Goal: Information Seeking & Learning: Find specific fact

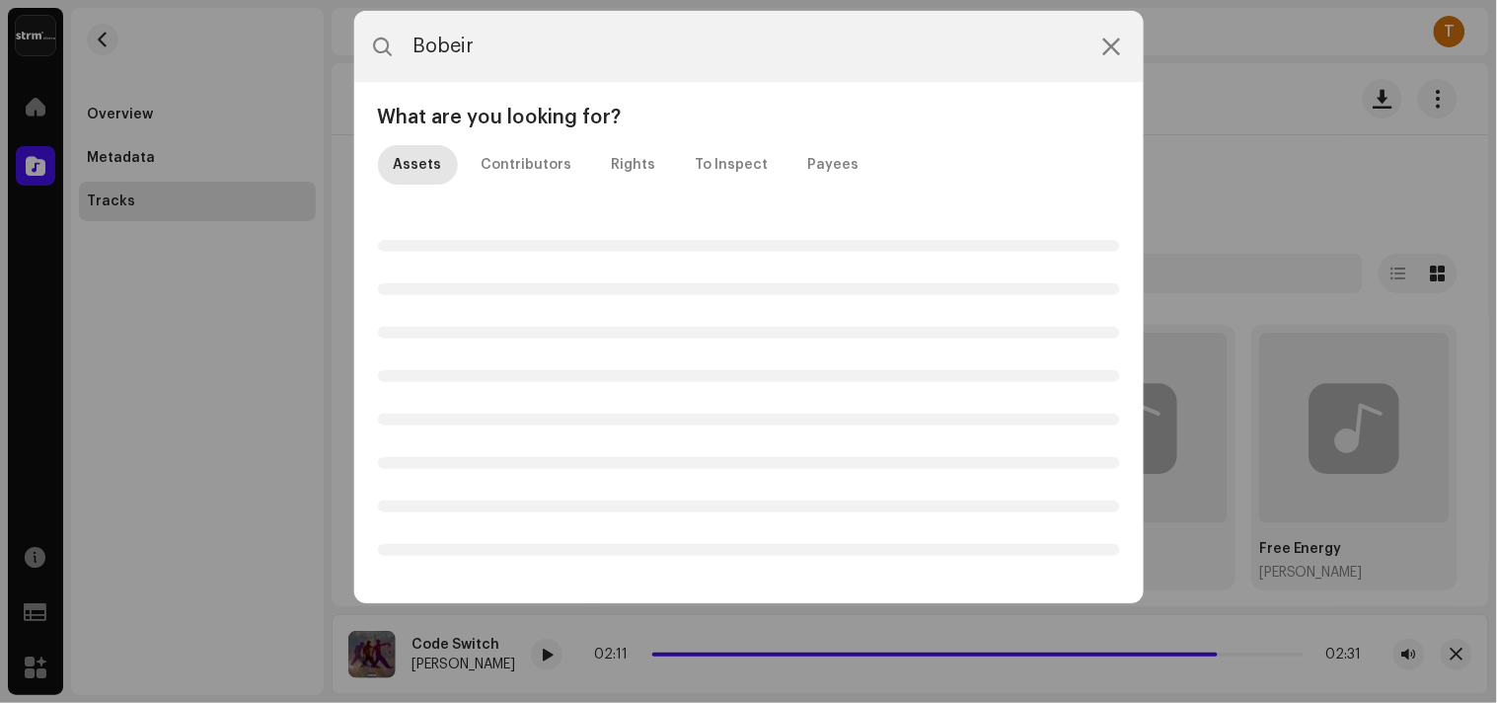
type input "Bobeira"
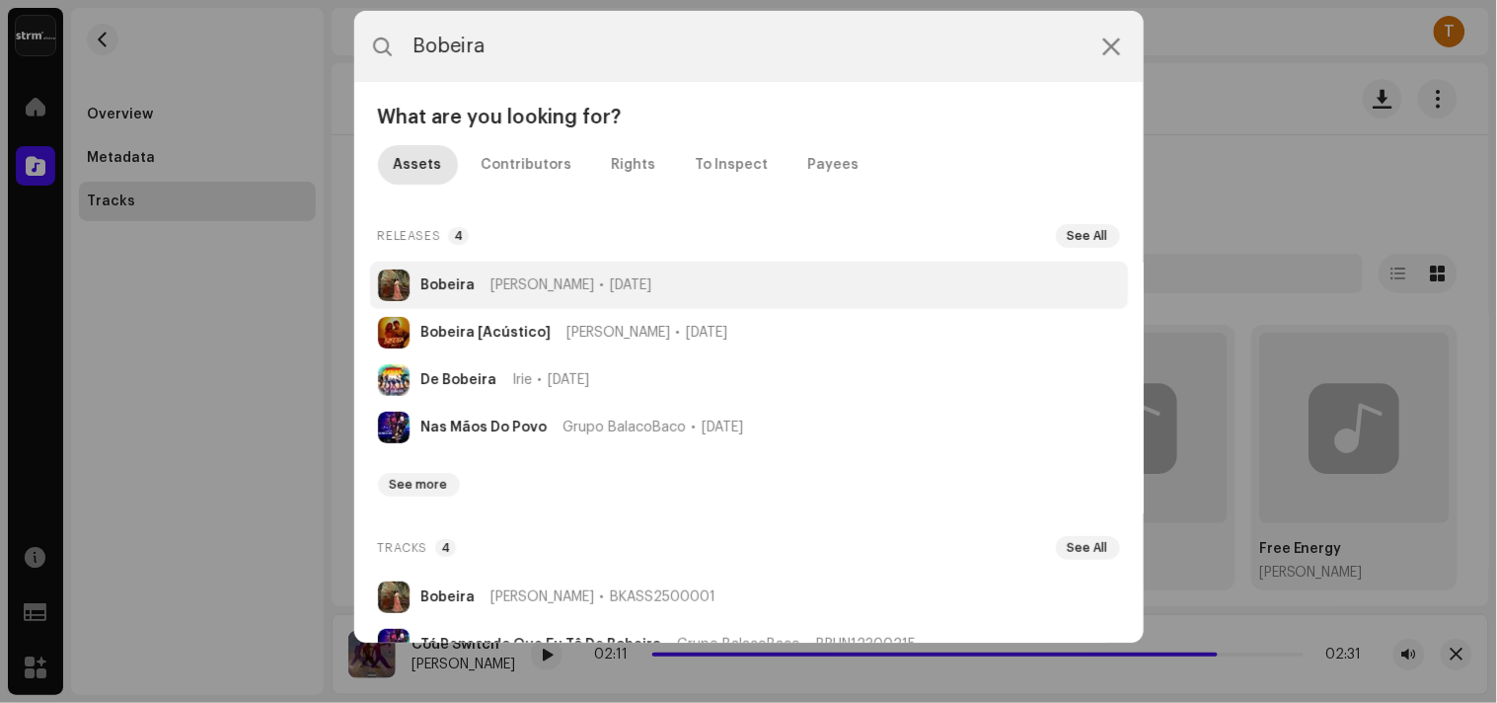
click at [628, 277] on span "Oct 24, 2025" at bounding box center [631, 285] width 41 height 16
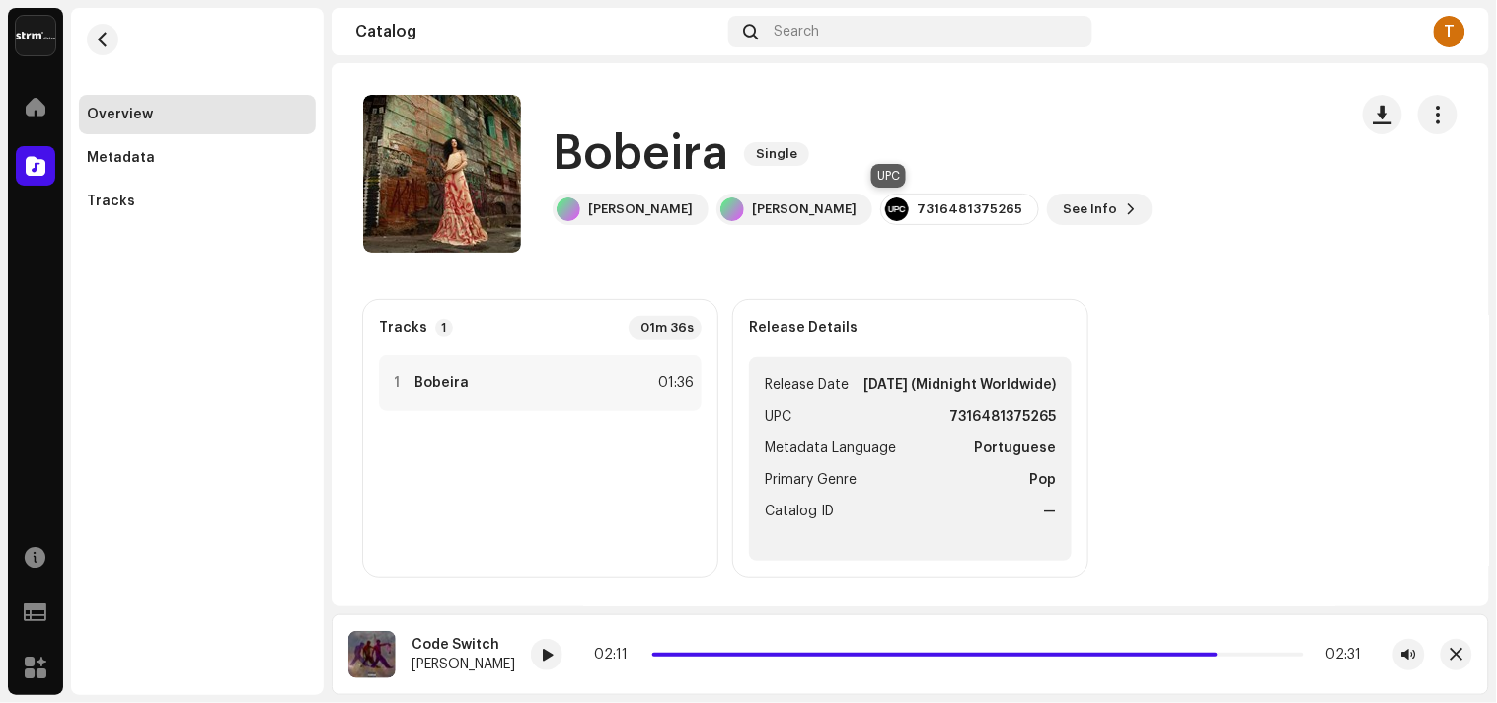
click at [880, 213] on div "7316481375265" at bounding box center [959, 209] width 159 height 32
copy re-o-release-hero "7316481375265 See Info"
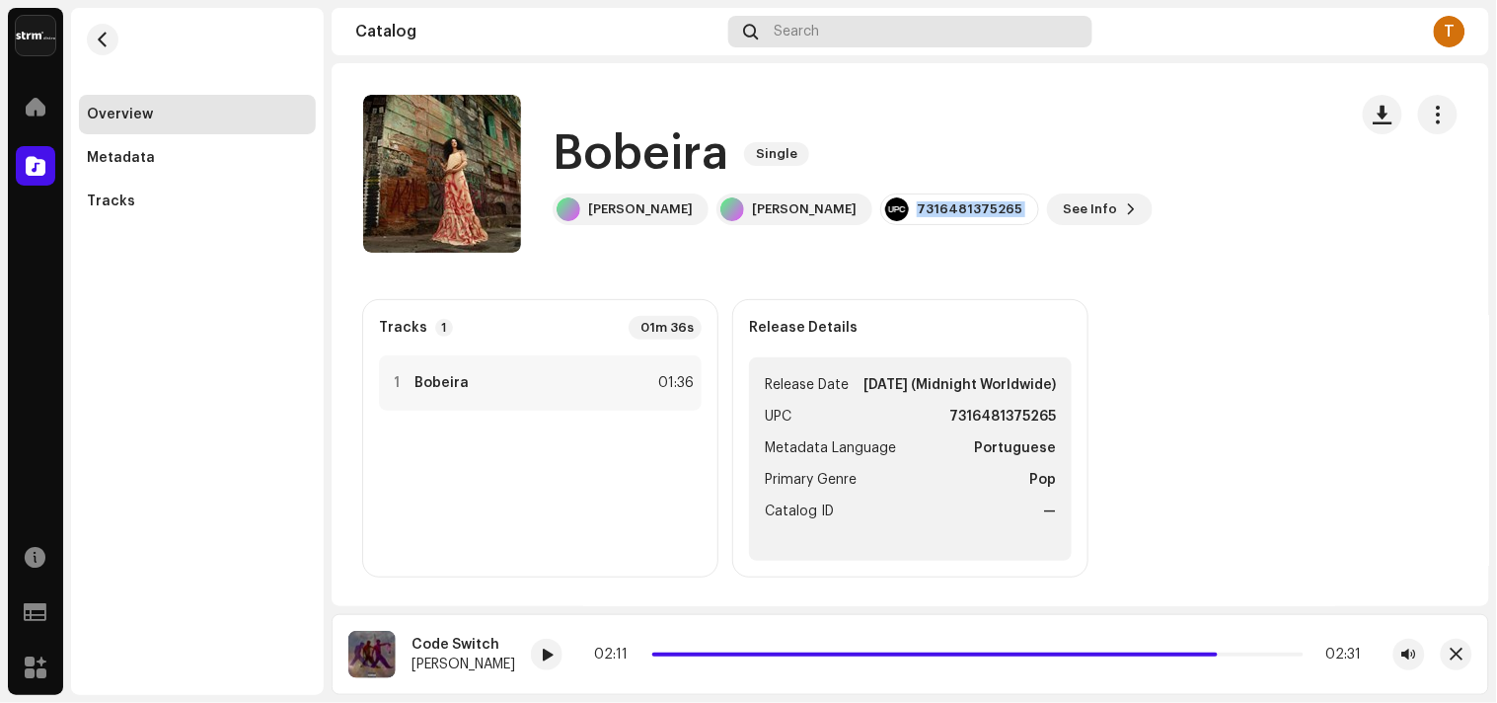
click at [746, 32] on span at bounding box center [751, 32] width 15 height 16
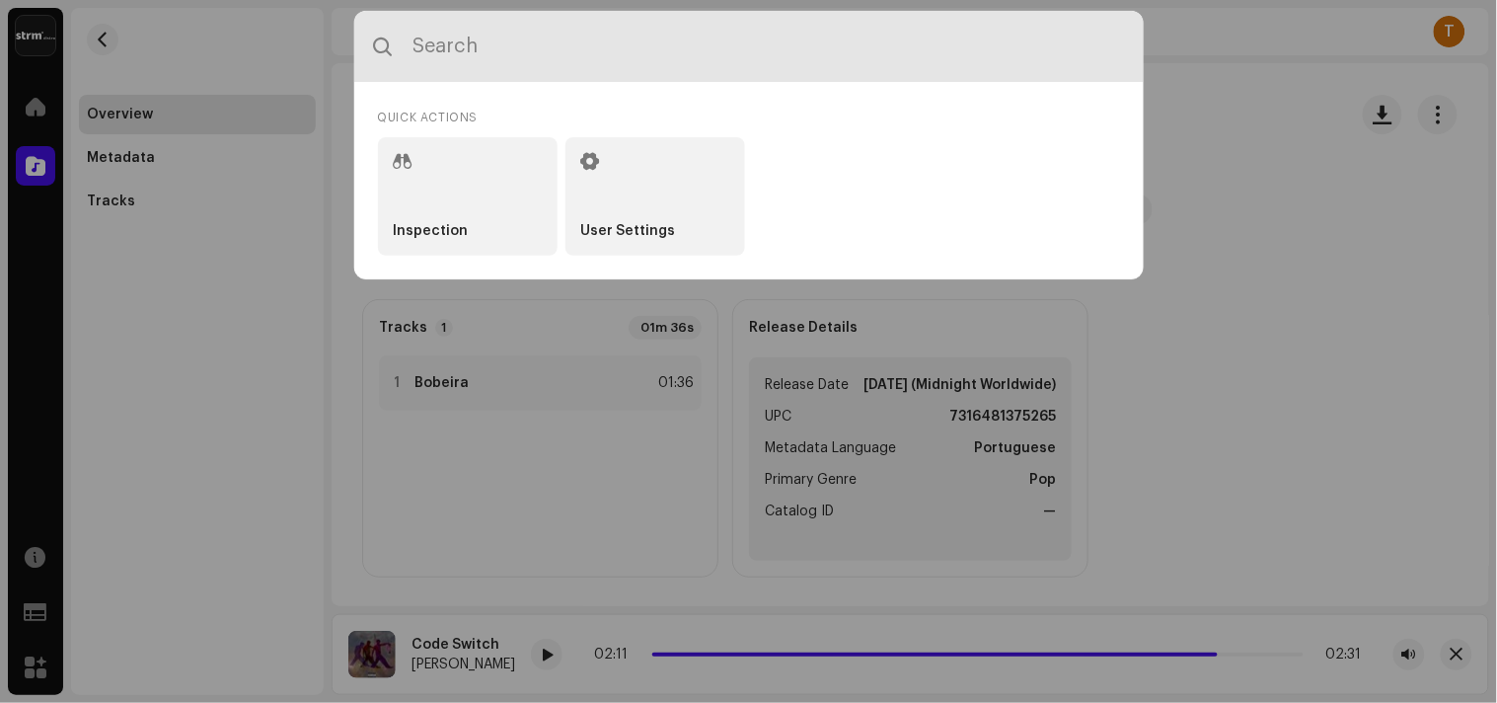
paste input "3047874"
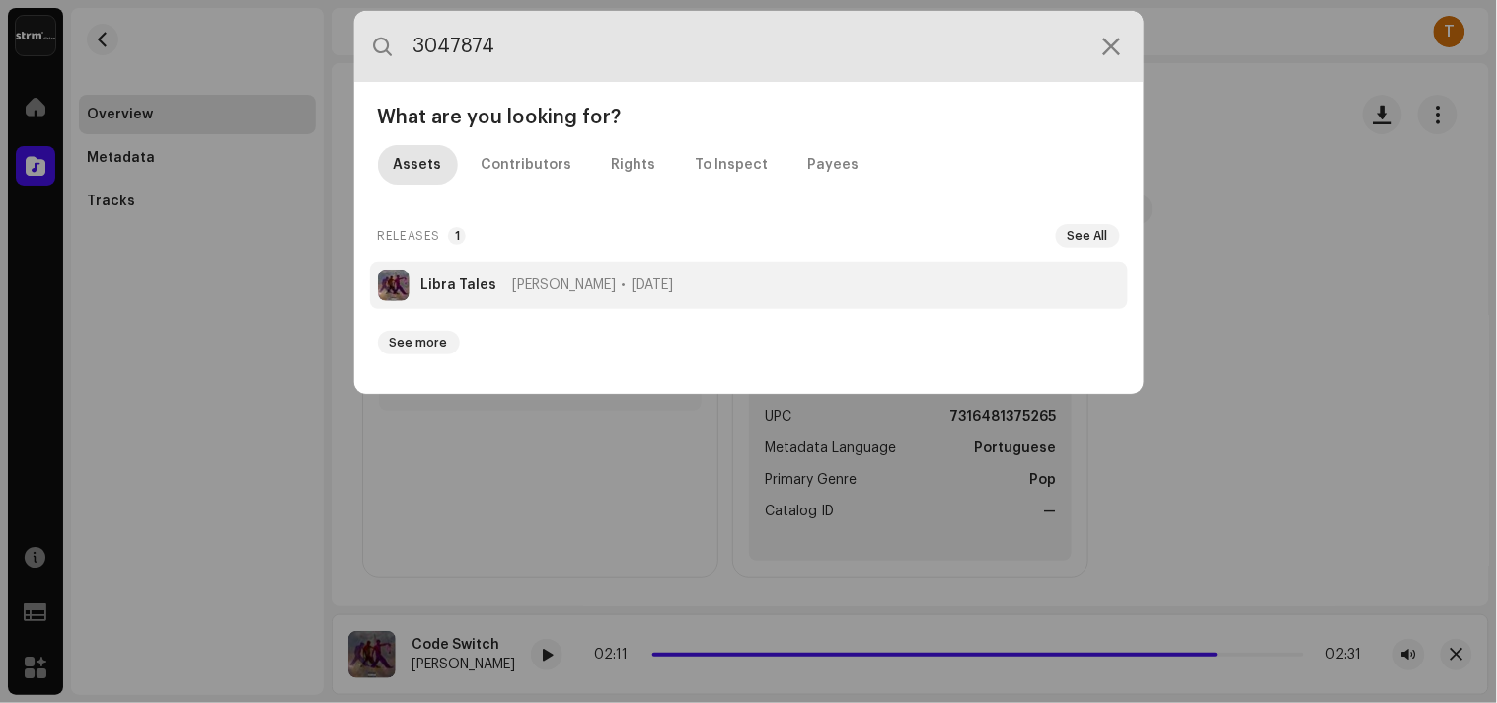
type input "3047874"
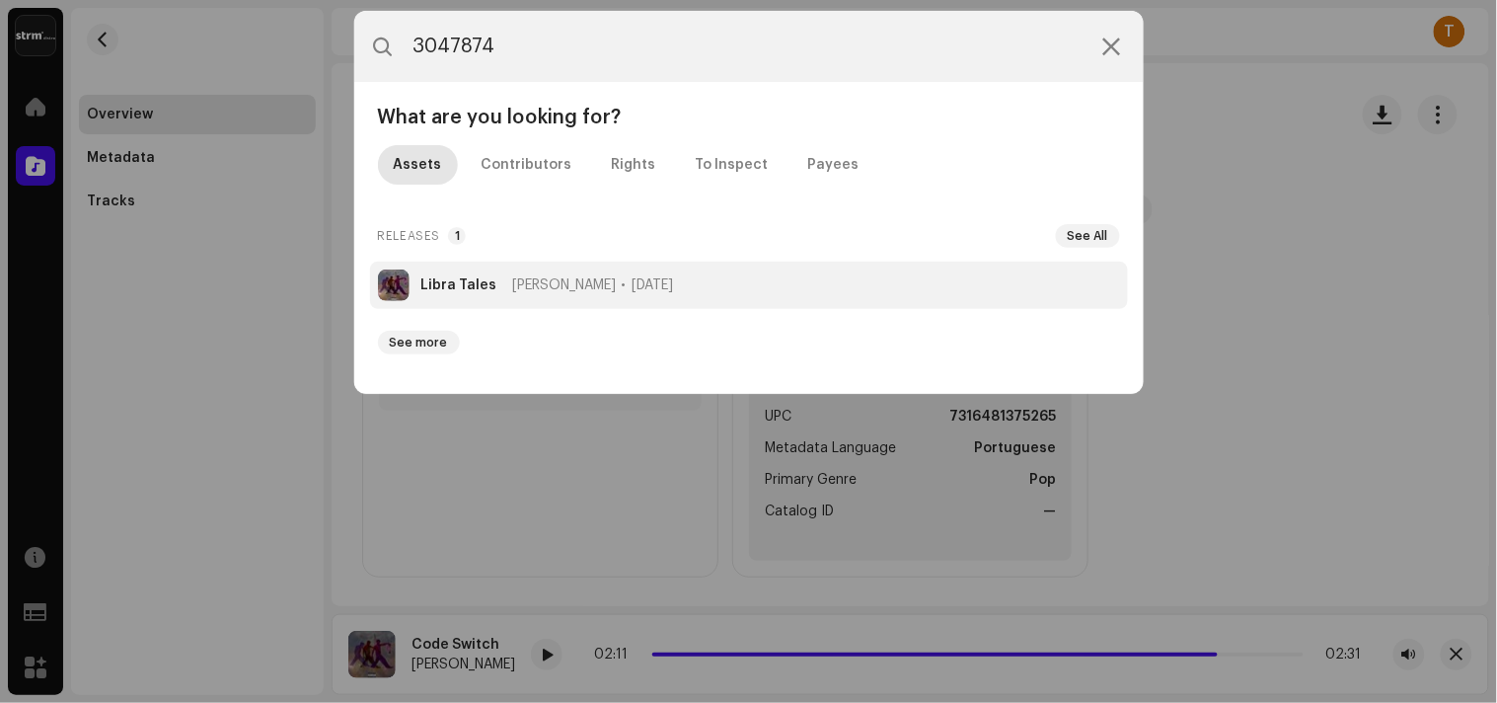
click at [663, 271] on li "Libra Tales Alexander Anderson Nov 7, 2025" at bounding box center [749, 285] width 758 height 47
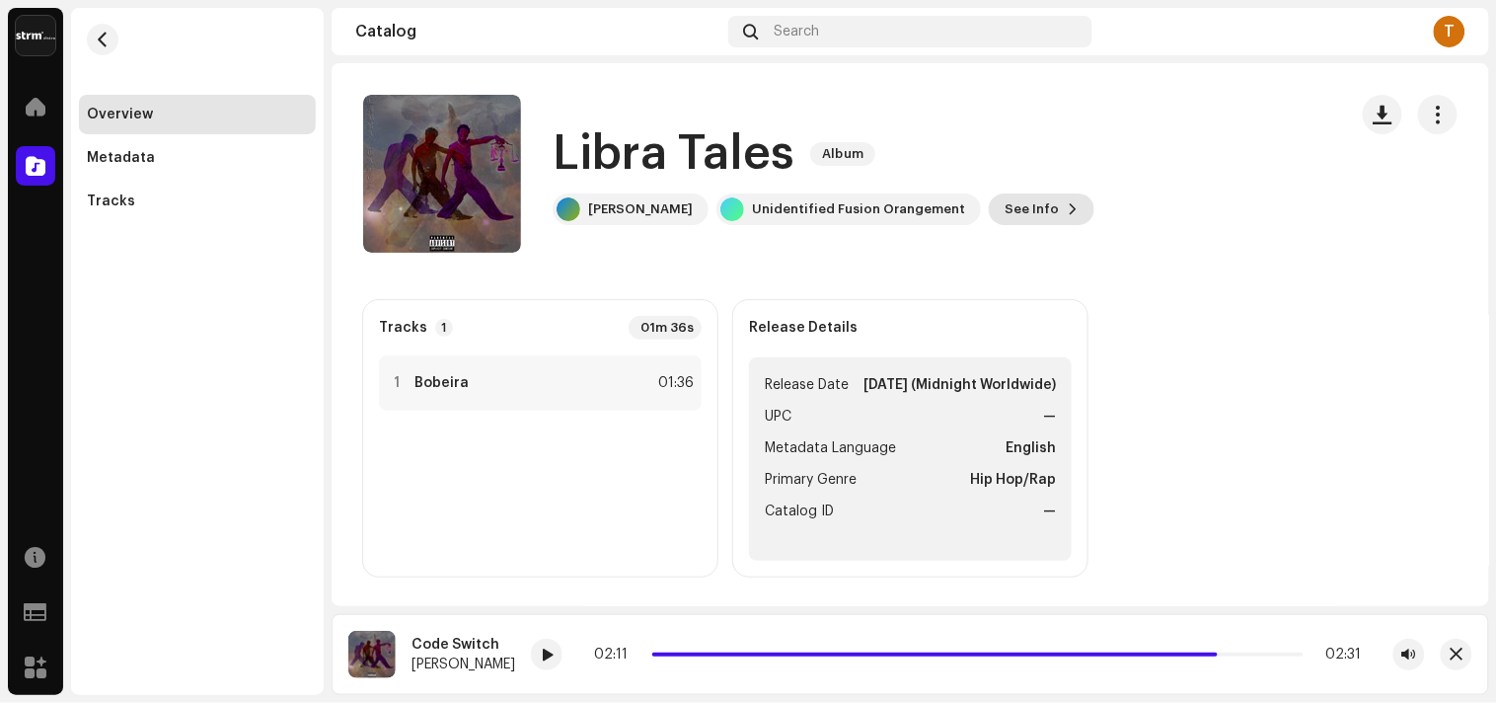
click at [1043, 200] on span "See Info" at bounding box center [1032, 209] width 54 height 39
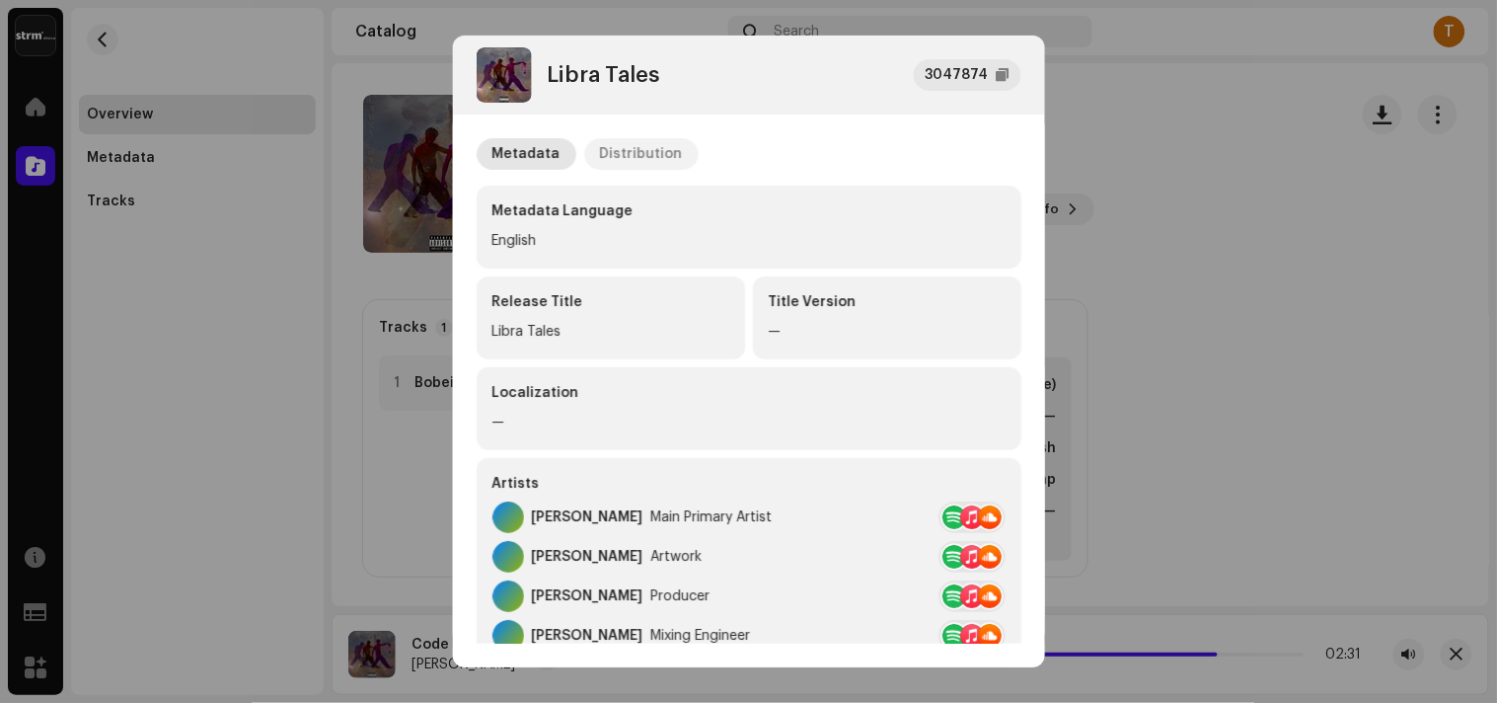
click at [584, 145] on p-tab "Distribution" at bounding box center [641, 154] width 114 height 32
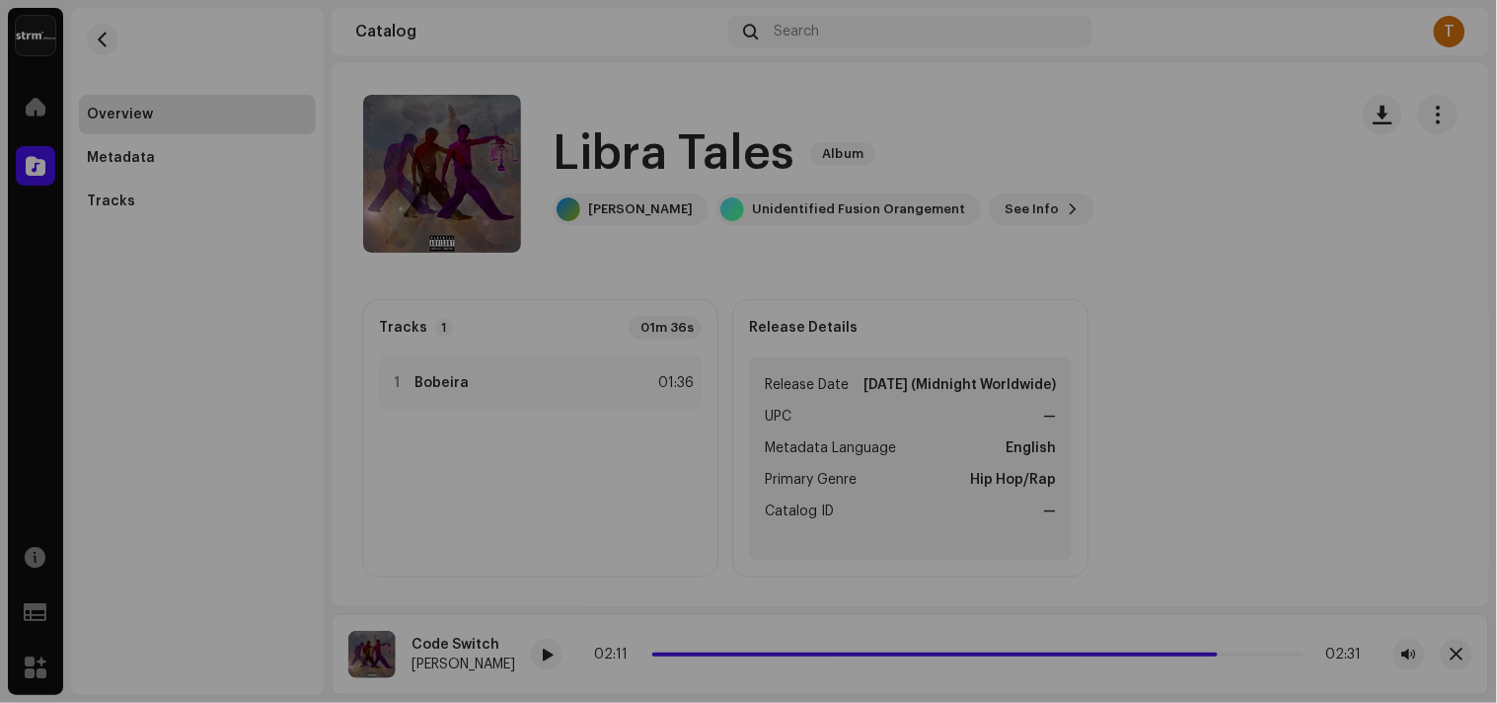
click at [1334, 234] on div "Libra Tales 3047874 Metadata Distribution Release Date Nov 7, 2025 (Midnight Wo…" at bounding box center [748, 351] width 1497 height 703
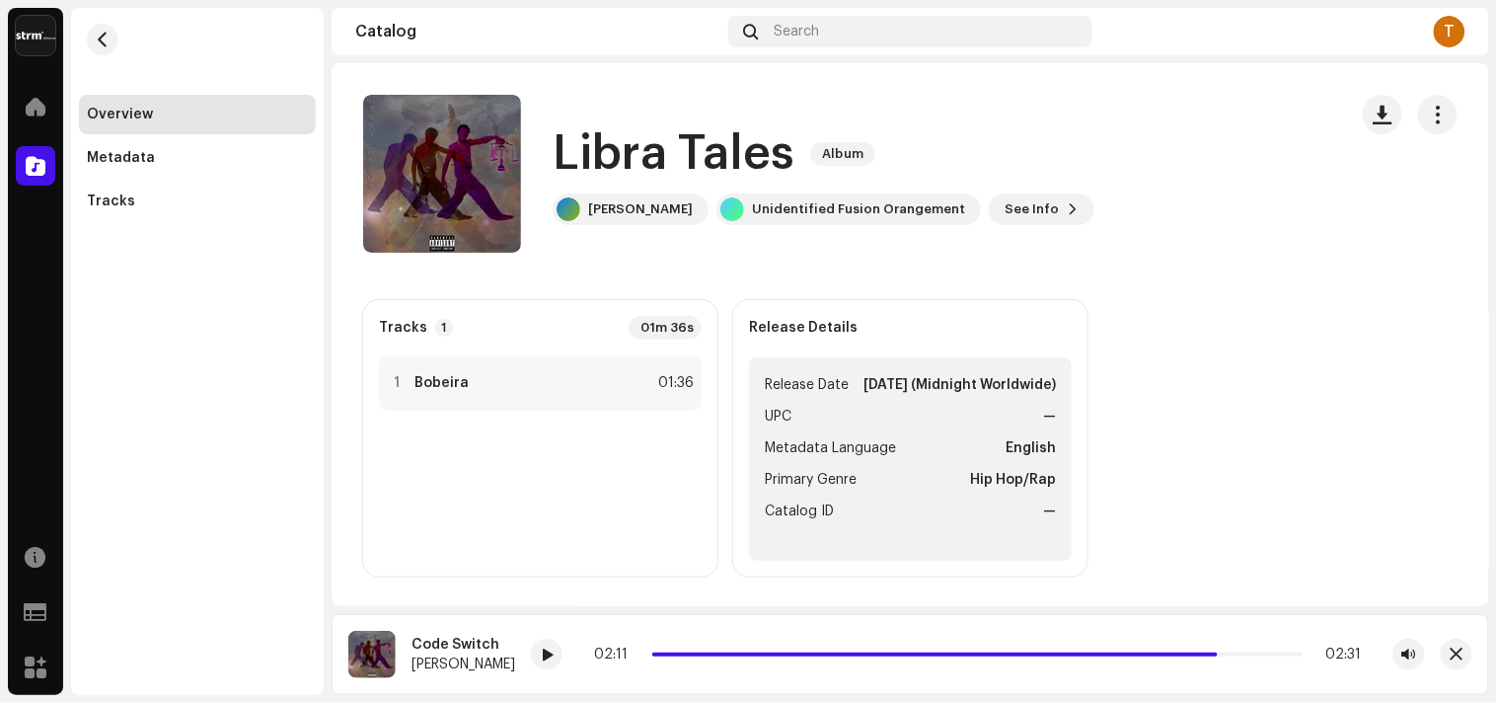
click at [1326, 210] on div "Libra Tales 3047874 Metadata Distribution Release Date Nov 7, 2025 (Midnight Wo…" at bounding box center [748, 351] width 1497 height 703
click at [178, 107] on div "Overview" at bounding box center [197, 115] width 221 height 16
click at [649, 203] on div "Alexander Anderson" at bounding box center [640, 209] width 105 height 16
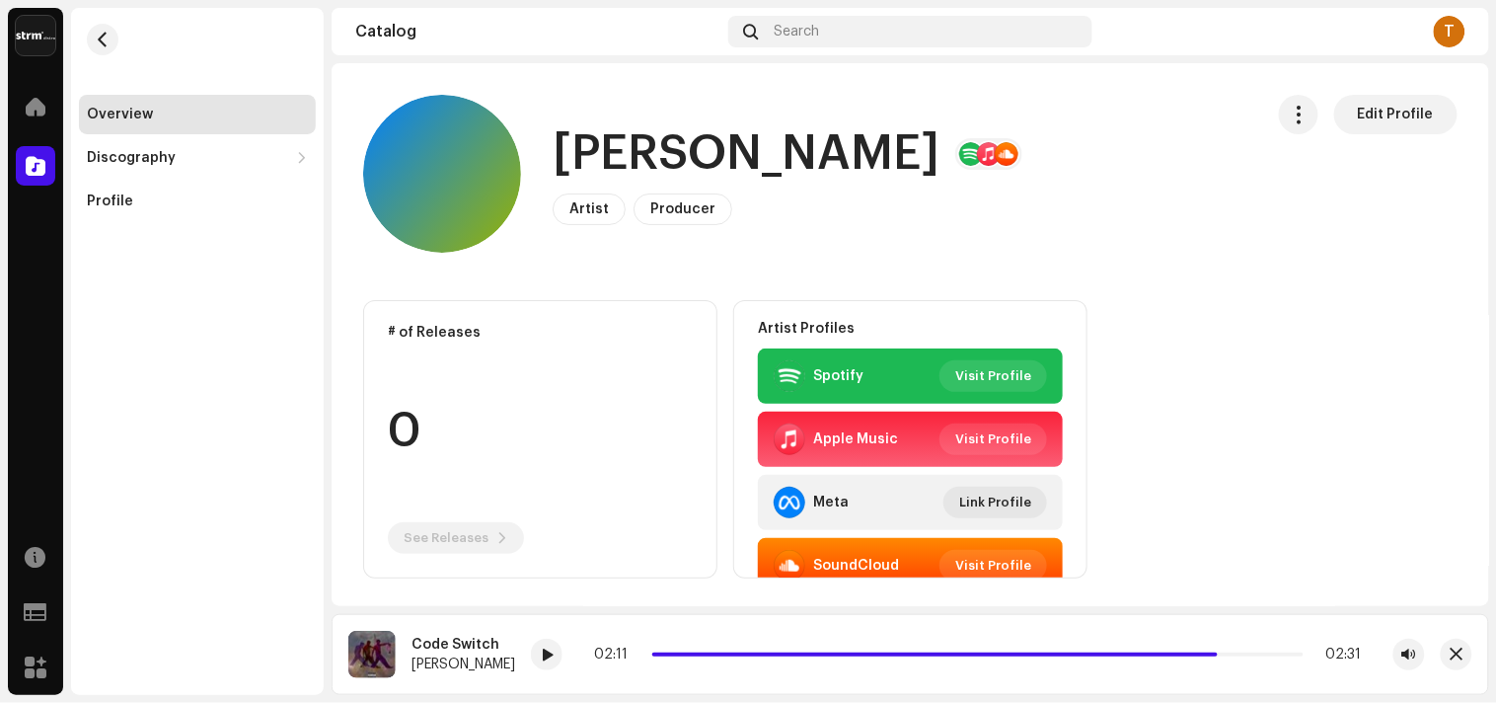
click at [1461, 33] on div "T" at bounding box center [1450, 32] width 32 height 32
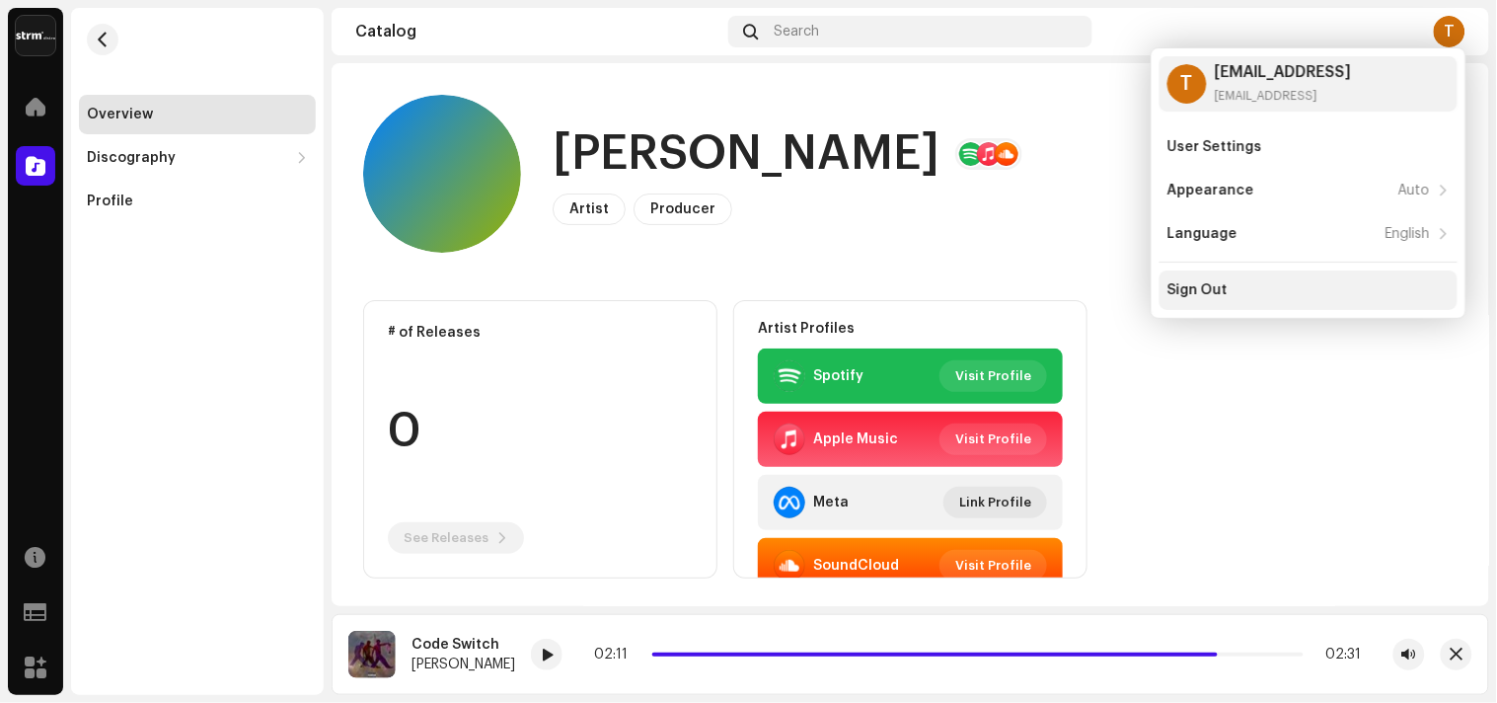
click at [1176, 299] on div "Sign Out" at bounding box center [1309, 289] width 298 height 39
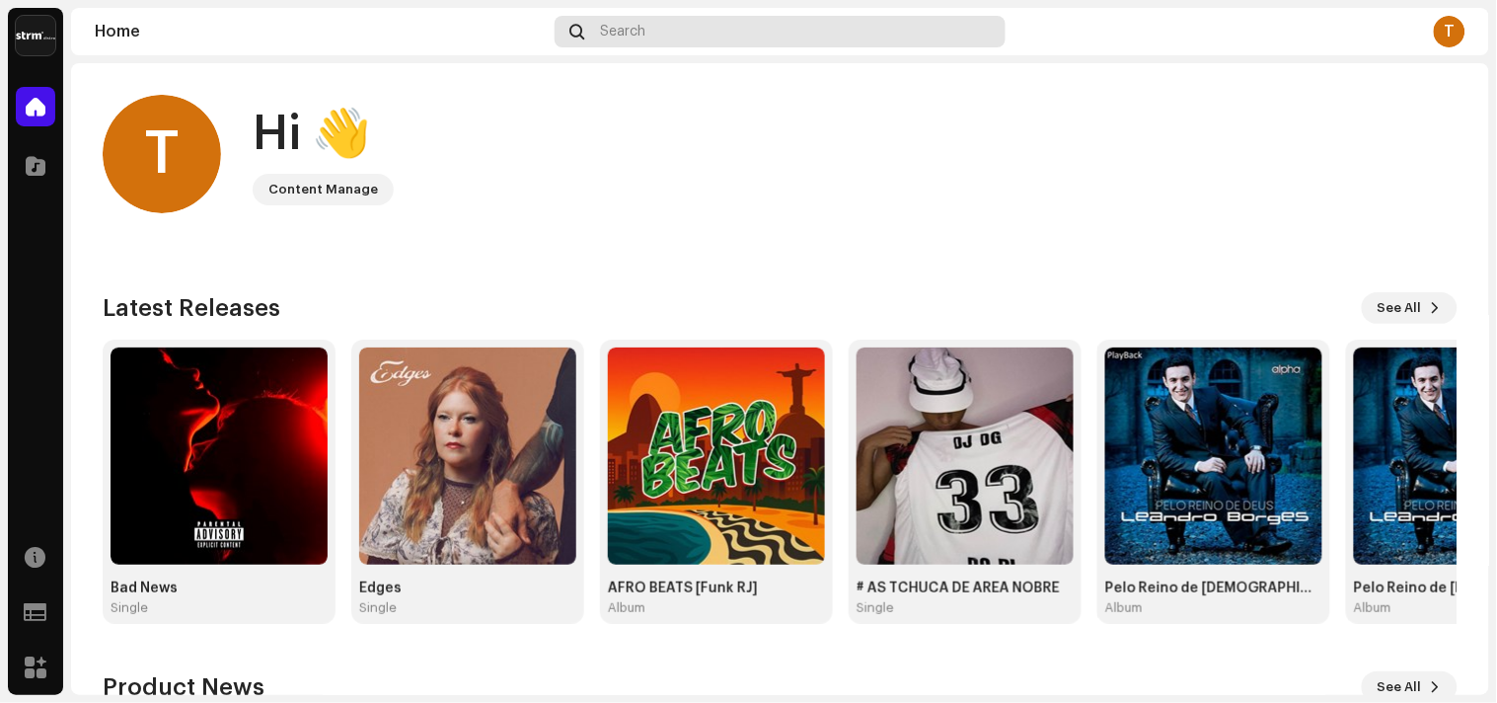
click at [668, 27] on div "Search" at bounding box center [781, 32] width 452 height 32
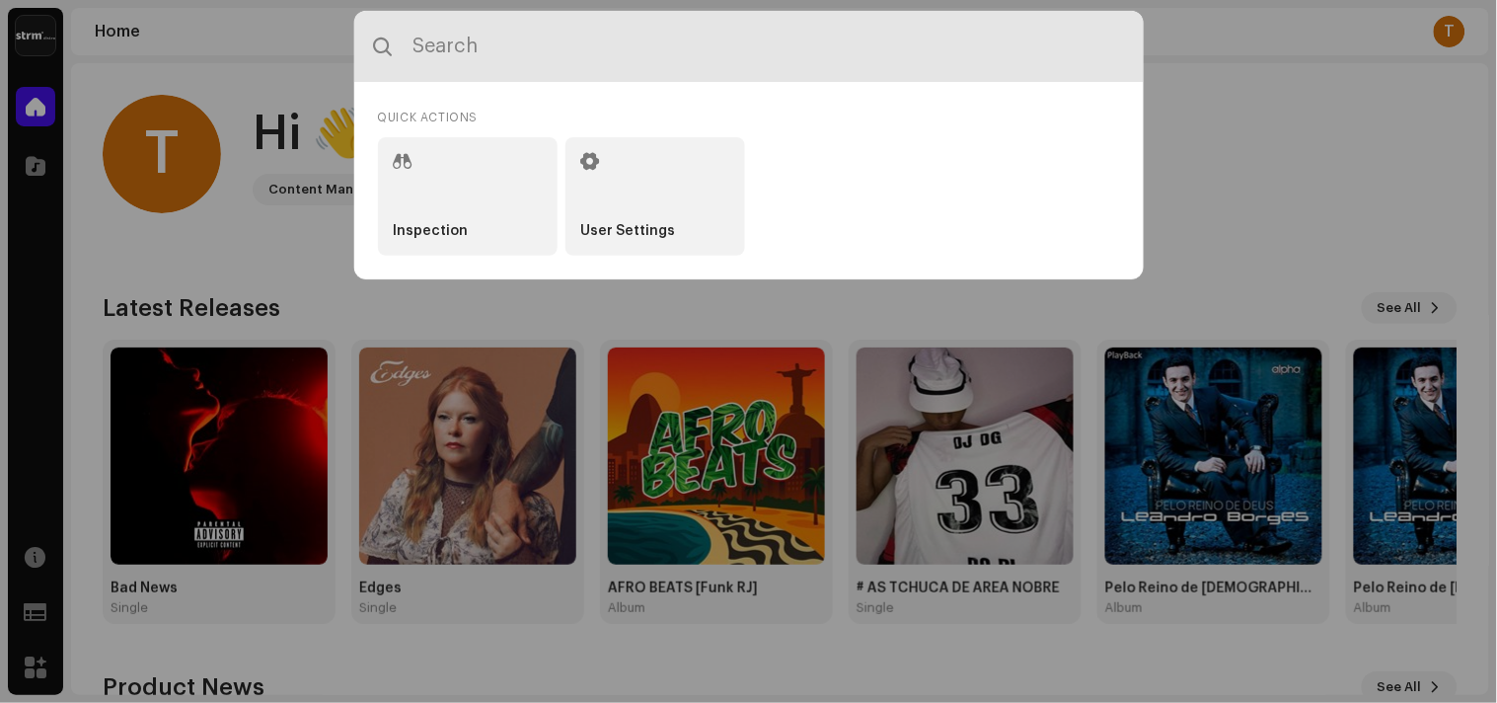
paste input "alexanderonthepiano@gmail.com"
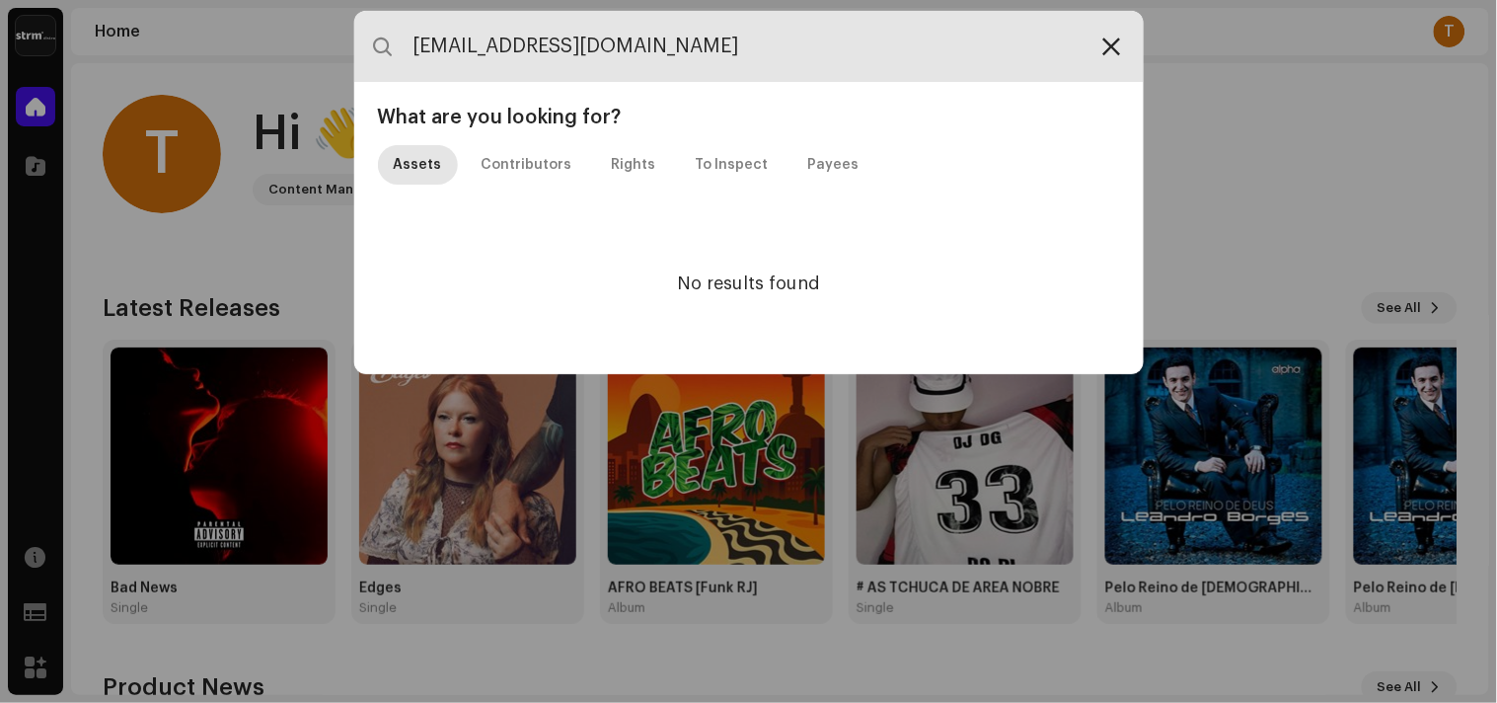
type input "alexanderonthepiano@gmail.com"
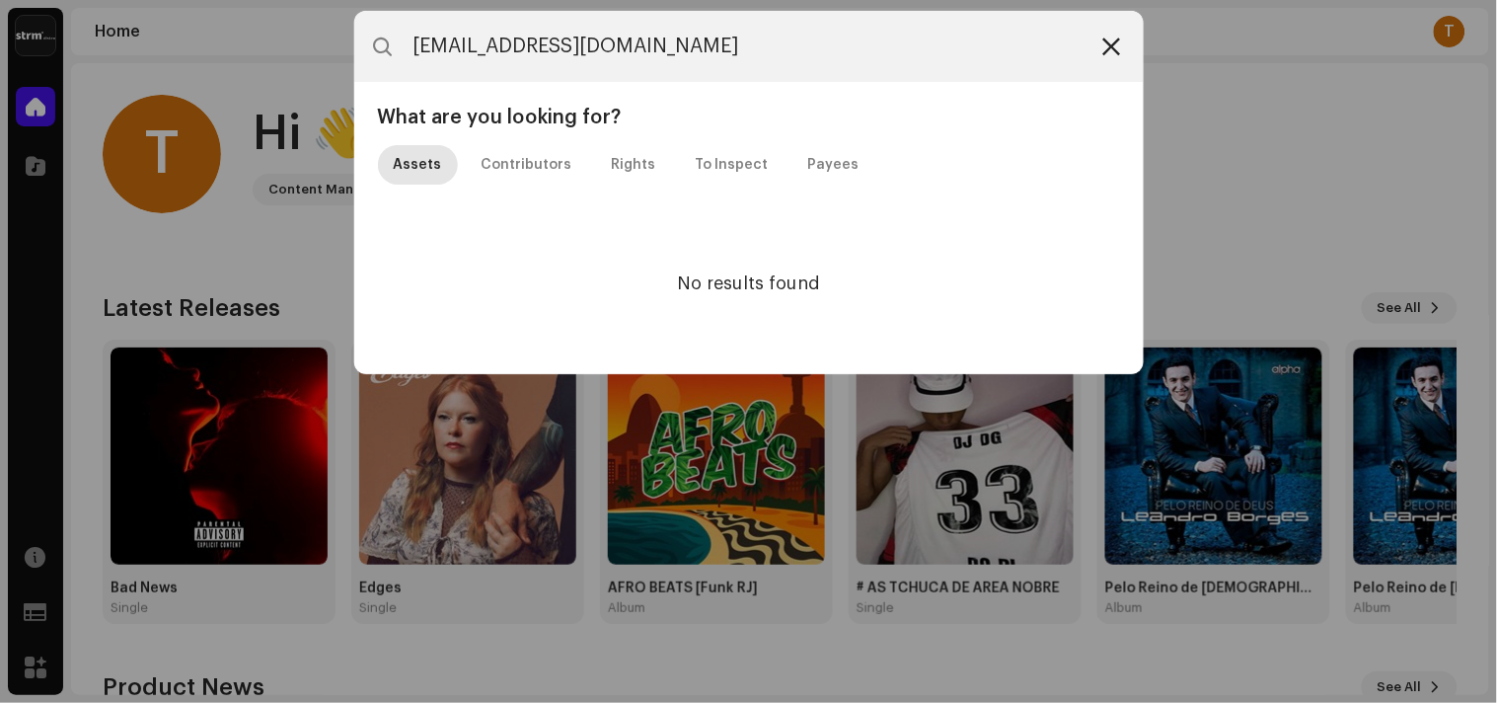
click at [1116, 51] on icon at bounding box center [1112, 46] width 18 height 16
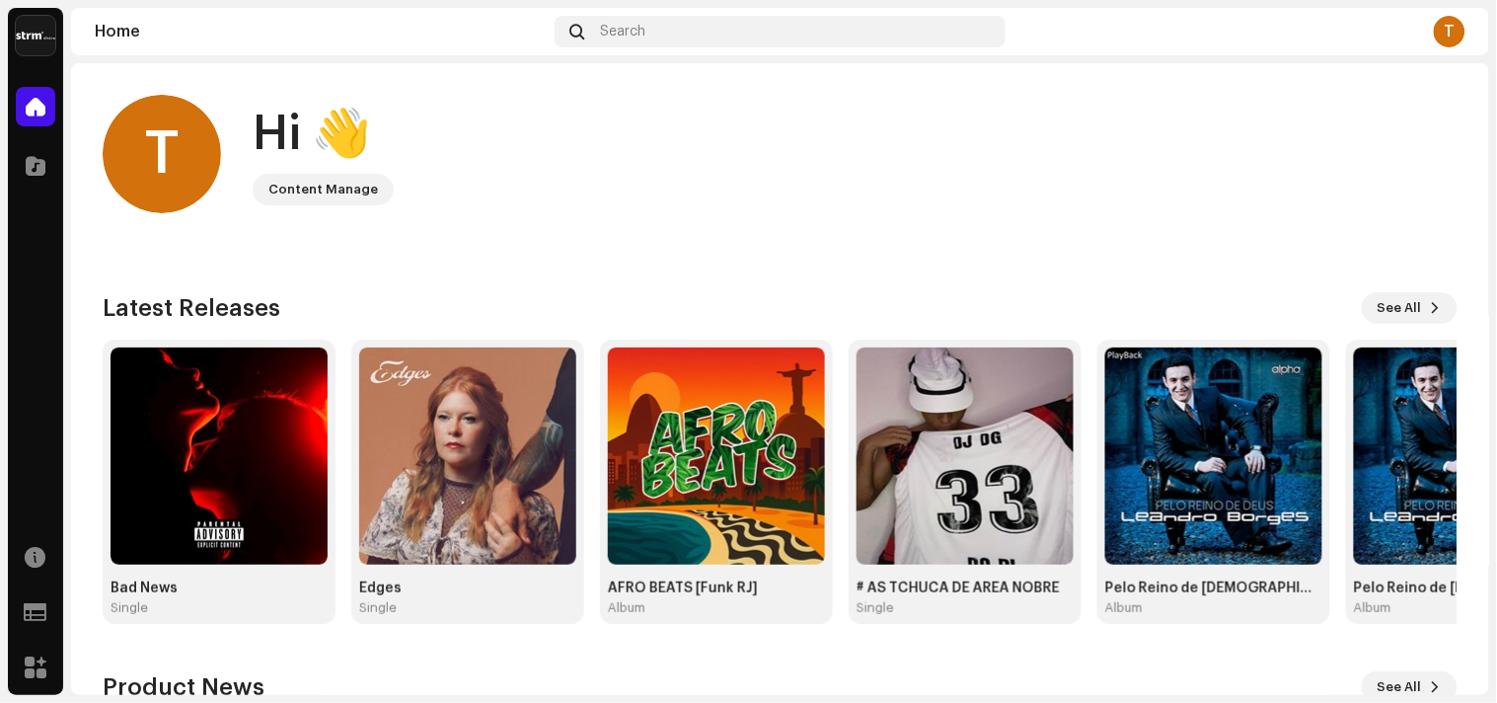
click at [1445, 25] on div "T" at bounding box center [1450, 32] width 32 height 32
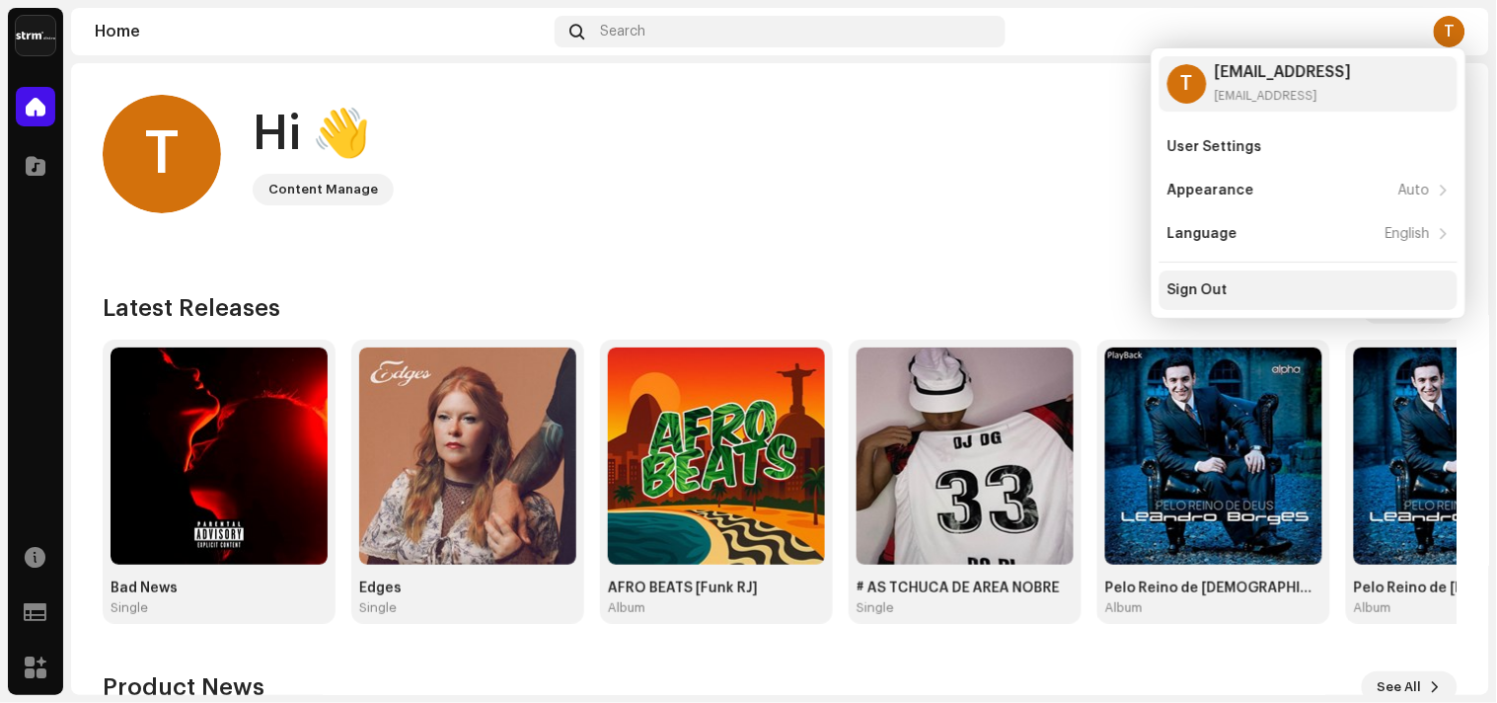
click at [1191, 291] on div "Sign Out" at bounding box center [1198, 290] width 60 height 16
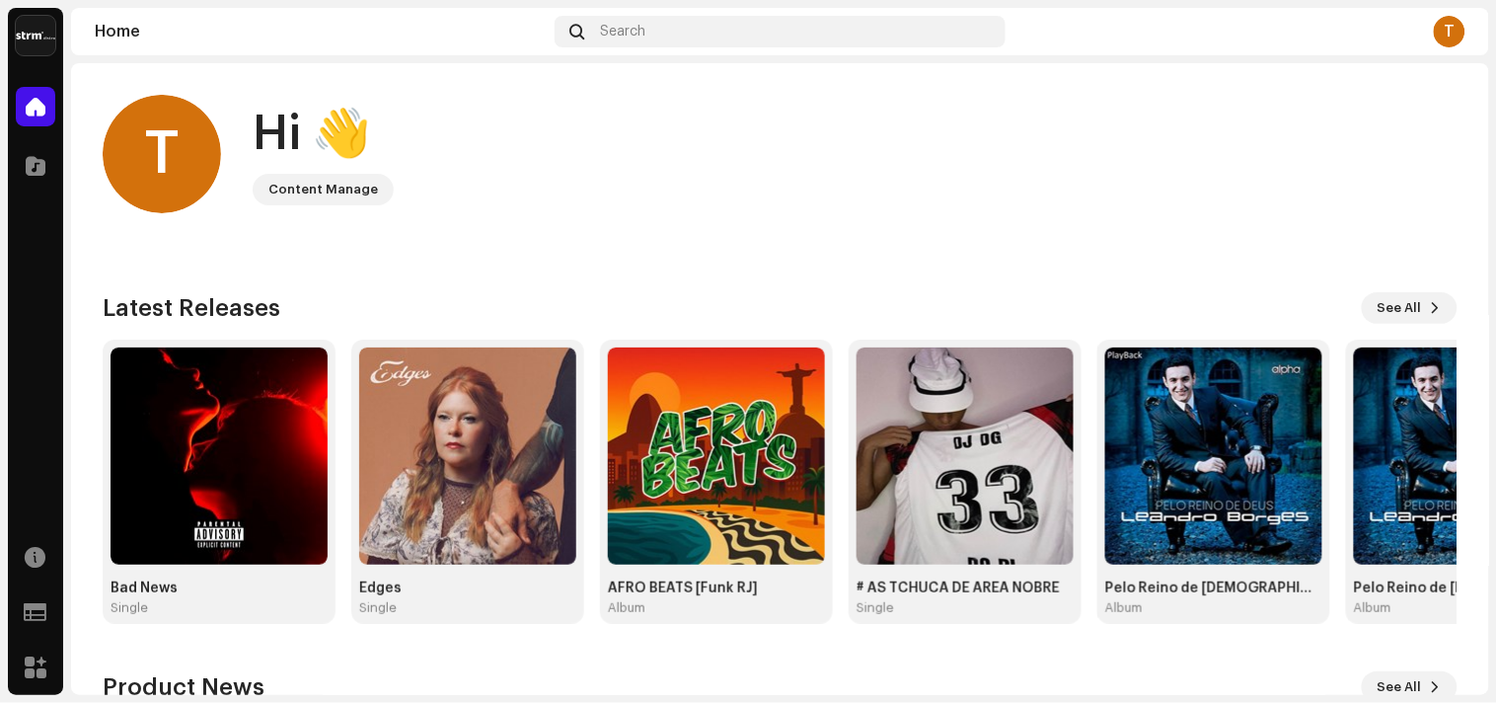
click at [1454, 35] on div "T" at bounding box center [1450, 32] width 32 height 32
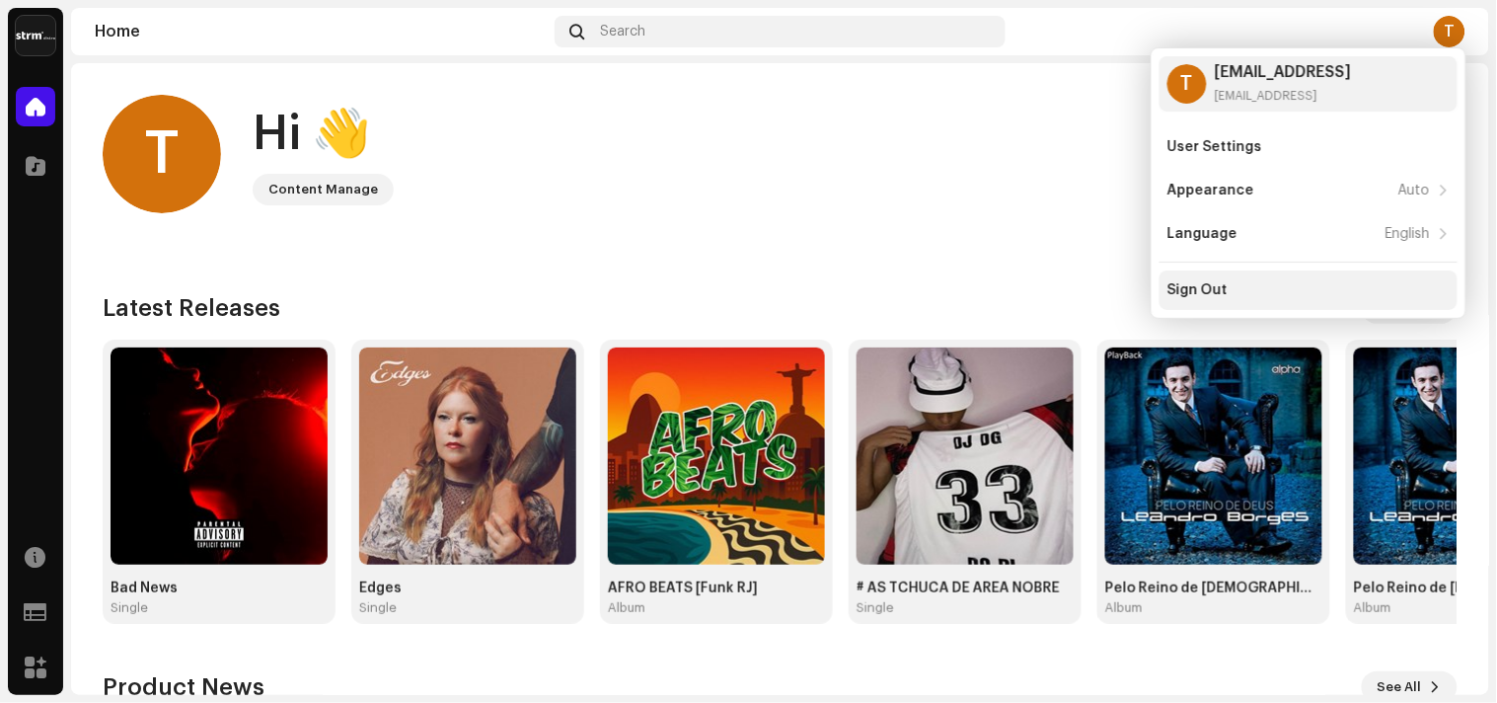
click at [1238, 292] on div "Sign Out" at bounding box center [1309, 290] width 282 height 16
